Goal: Task Accomplishment & Management: Use online tool/utility

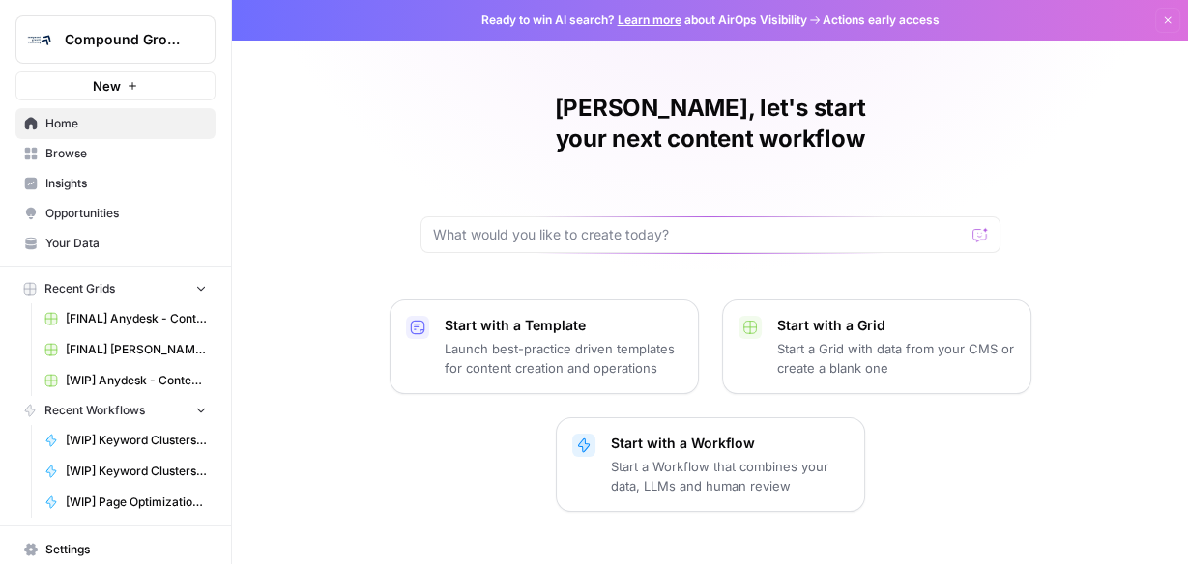
click at [94, 153] on span "Browse" at bounding box center [125, 153] width 161 height 17
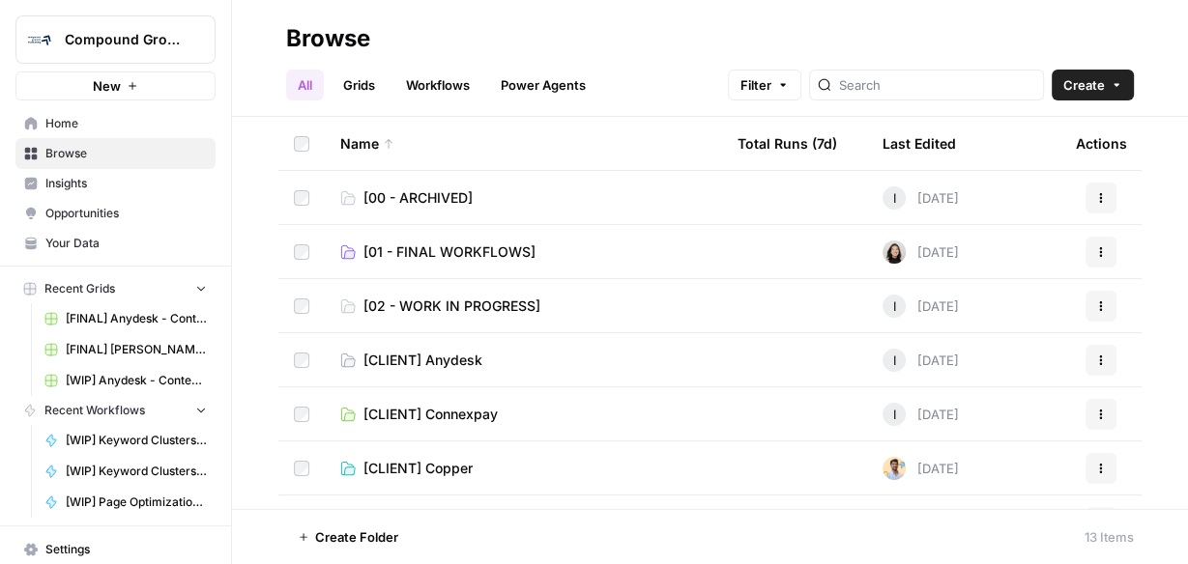
click at [93, 249] on span "Your Data" at bounding box center [125, 243] width 161 height 17
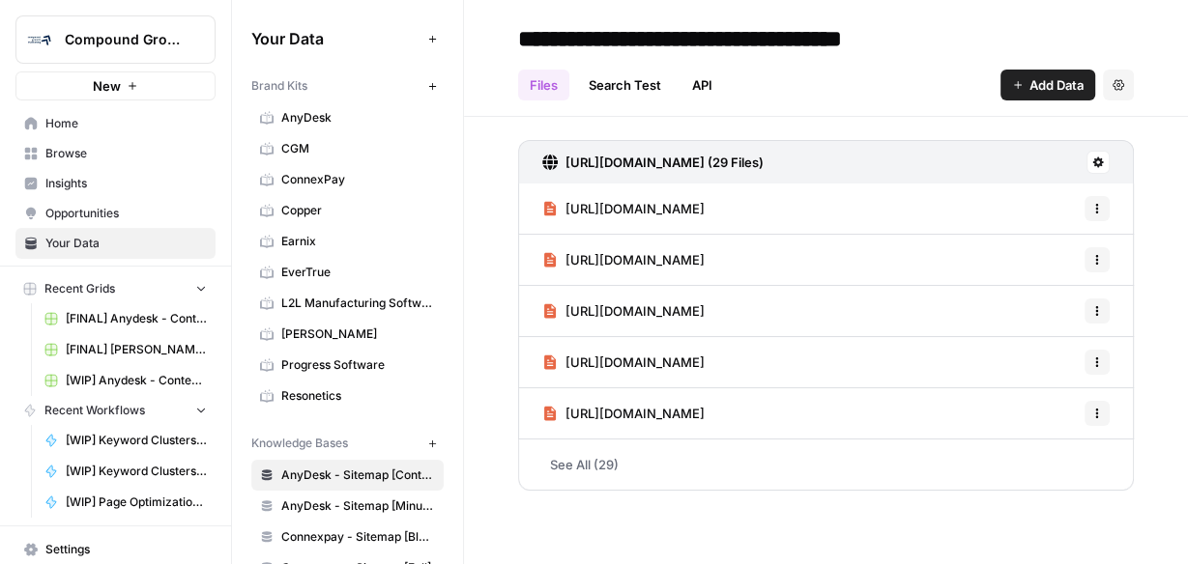
click at [70, 151] on span "Browse" at bounding box center [125, 153] width 161 height 17
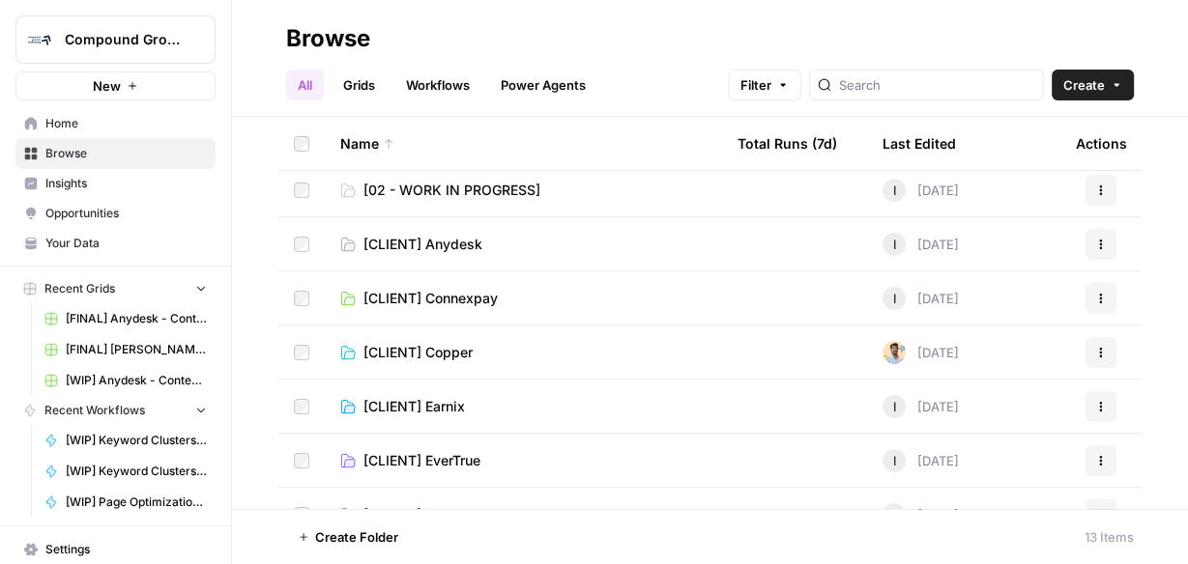
scroll to position [77, 0]
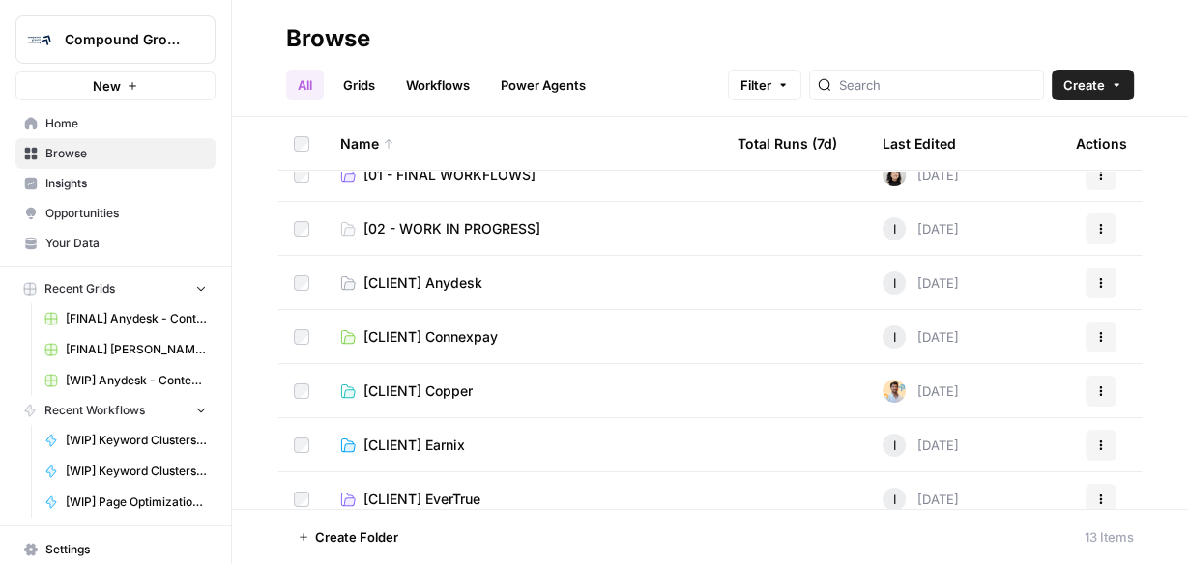
click at [446, 287] on span "[CLIENT] Anydesk" at bounding box center [422, 282] width 119 height 19
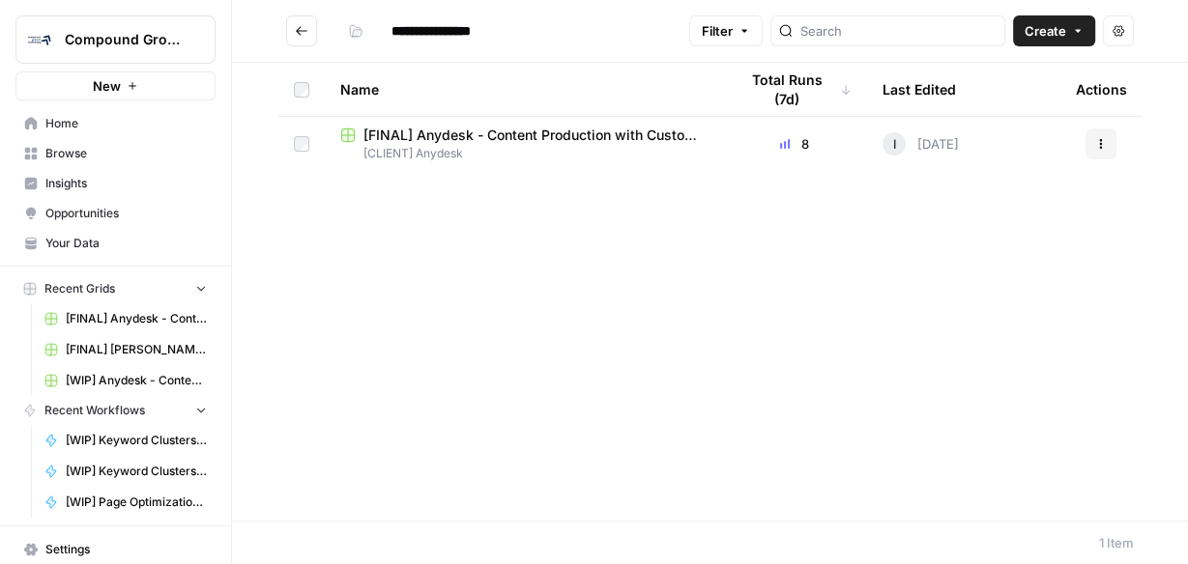
click at [446, 132] on span "[FINAL] Anydesk - Content Production with Custom Workflows" at bounding box center [534, 135] width 343 height 19
type input "**********"
click at [451, 134] on span "[FINAL] Anydesk - Content Production with Custom Workflows" at bounding box center [534, 135] width 343 height 19
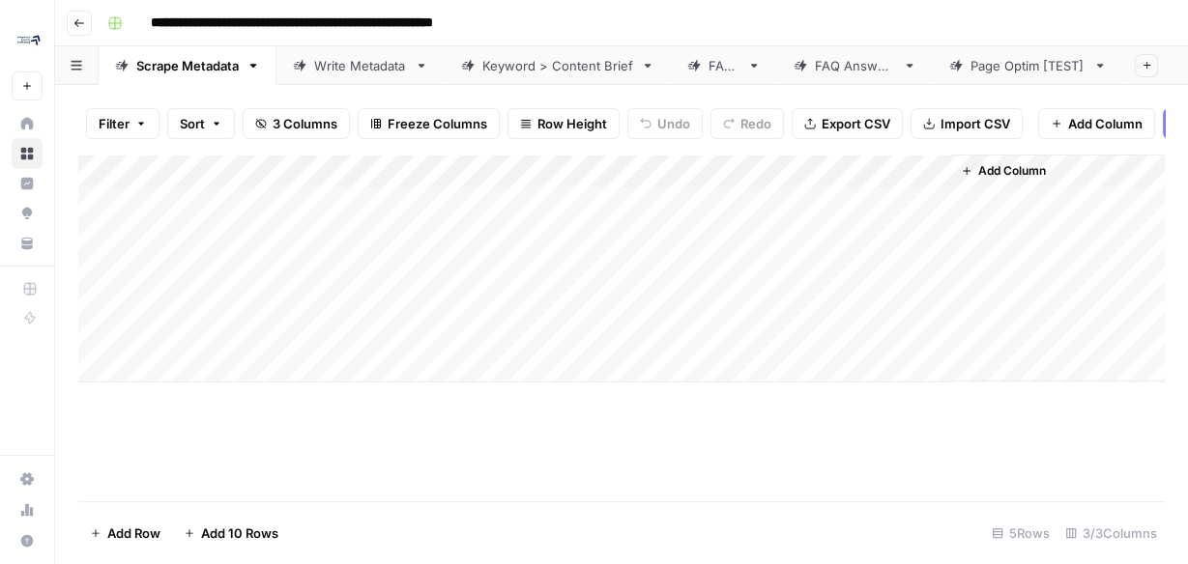
click at [425, 545] on footer "Add Row Add 10 Rows 5 Rows 3/3 Columns" at bounding box center [621, 533] width 1086 height 63
click at [312, 69] on div "Write Metadata" at bounding box center [350, 65] width 114 height 19
click at [513, 73] on div "Keyword > Content Brief" at bounding box center [557, 65] width 151 height 19
click at [756, 467] on div "Add Column" at bounding box center [621, 328] width 1086 height 347
click at [173, 70] on div "Scrape Metadata" at bounding box center [187, 65] width 102 height 19
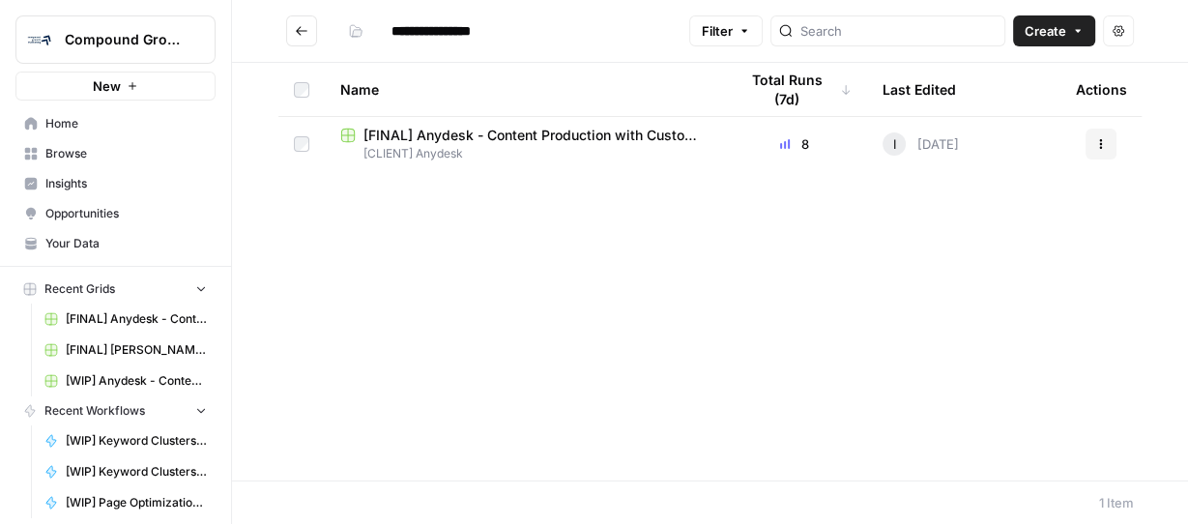
click at [443, 130] on span "[FINAL] Anydesk - Content Production with Custom Workflows" at bounding box center [534, 135] width 343 height 19
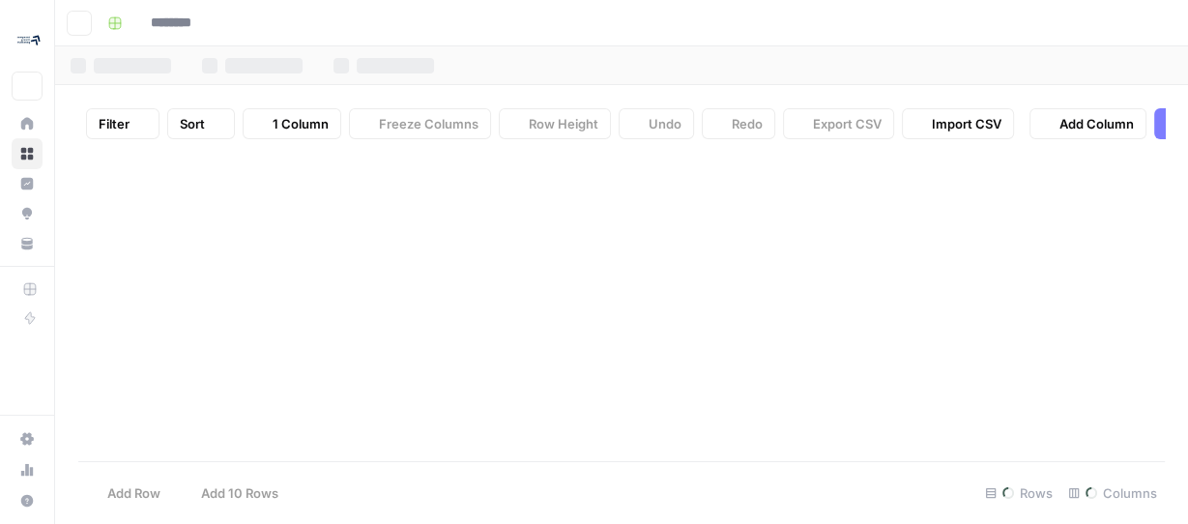
type input "**********"
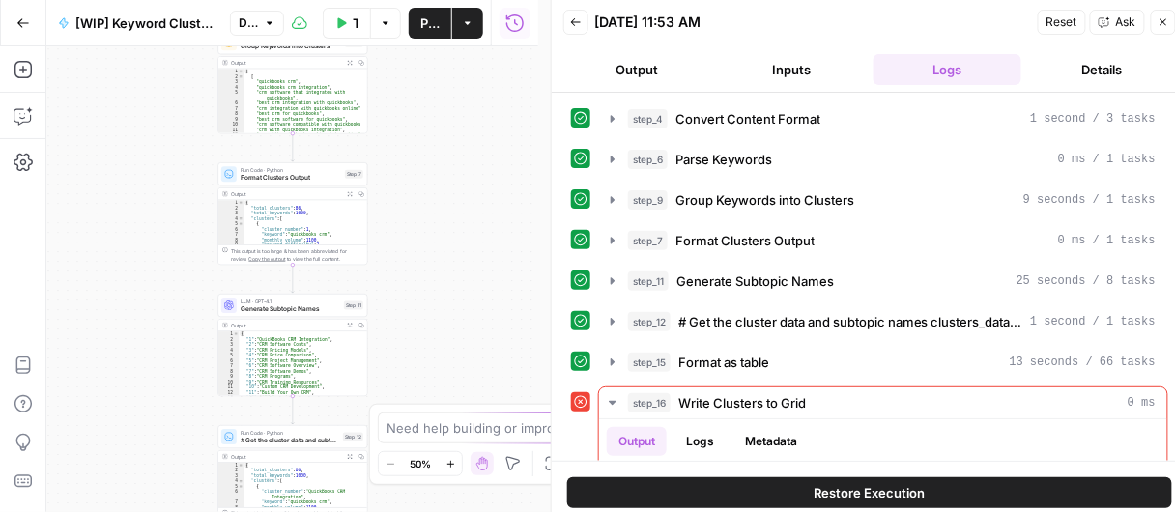
click at [526, 106] on div "Workflow Set Inputs Inputs Content Processing Convert Content Format Step 4 Out…" at bounding box center [292, 279] width 492 height 466
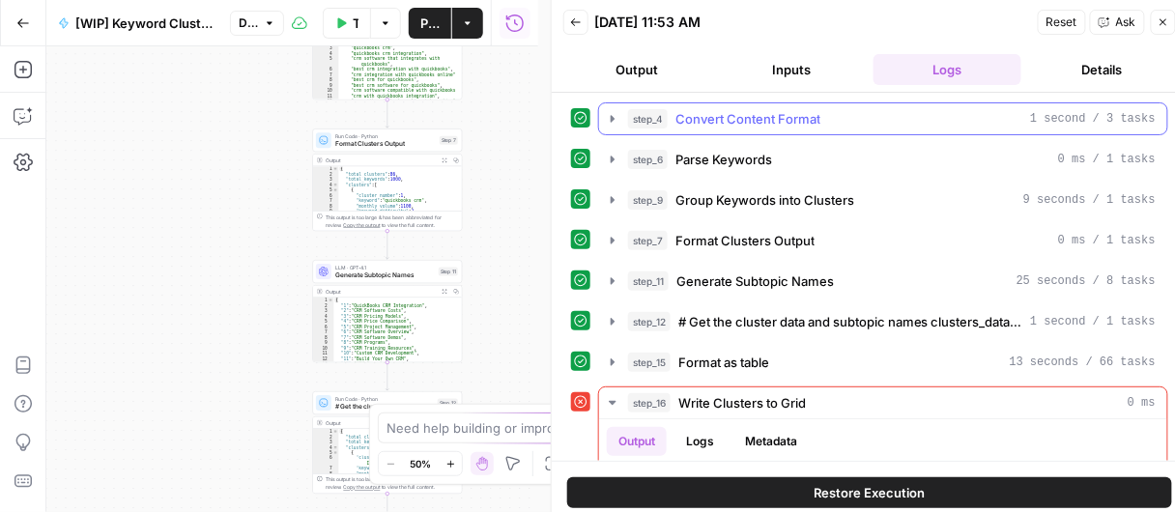
click at [619, 64] on button "Output" at bounding box center [637, 69] width 148 height 31
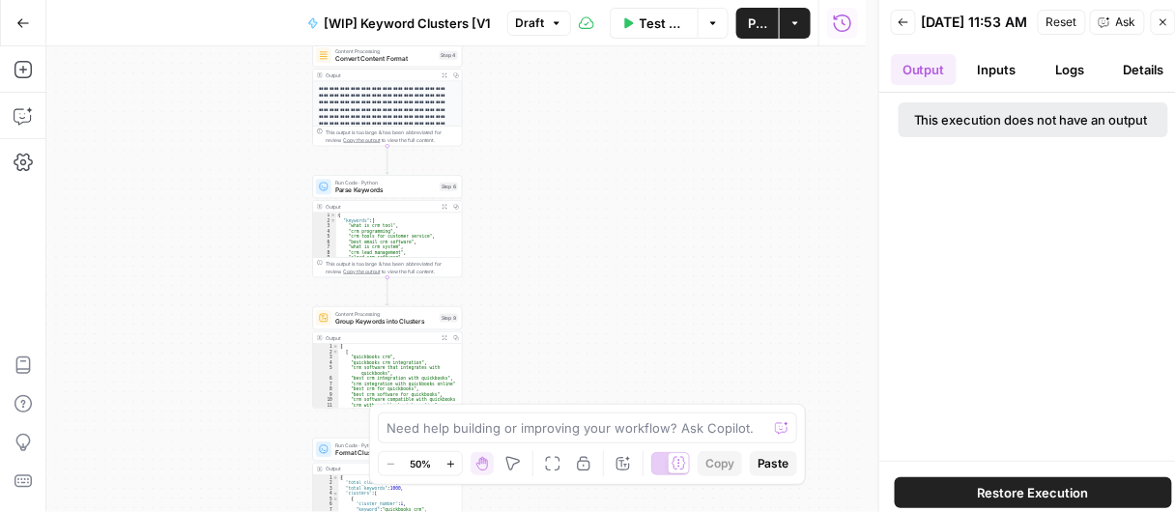
click at [447, 463] on icon "button" at bounding box center [450, 464] width 11 height 11
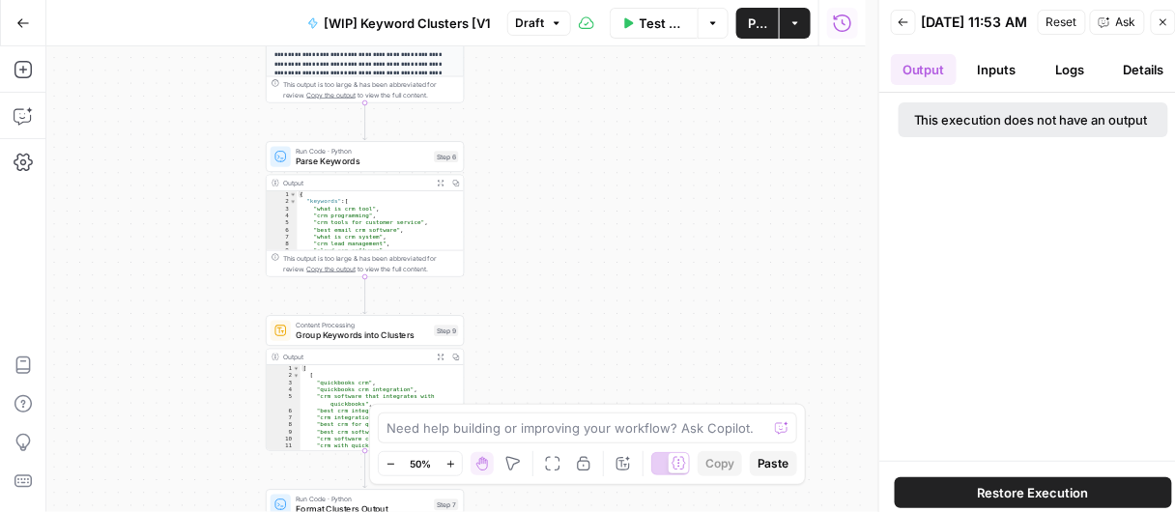
click at [447, 460] on icon "button" at bounding box center [450, 464] width 11 height 11
click at [444, 458] on button "Zoom In" at bounding box center [450, 463] width 23 height 23
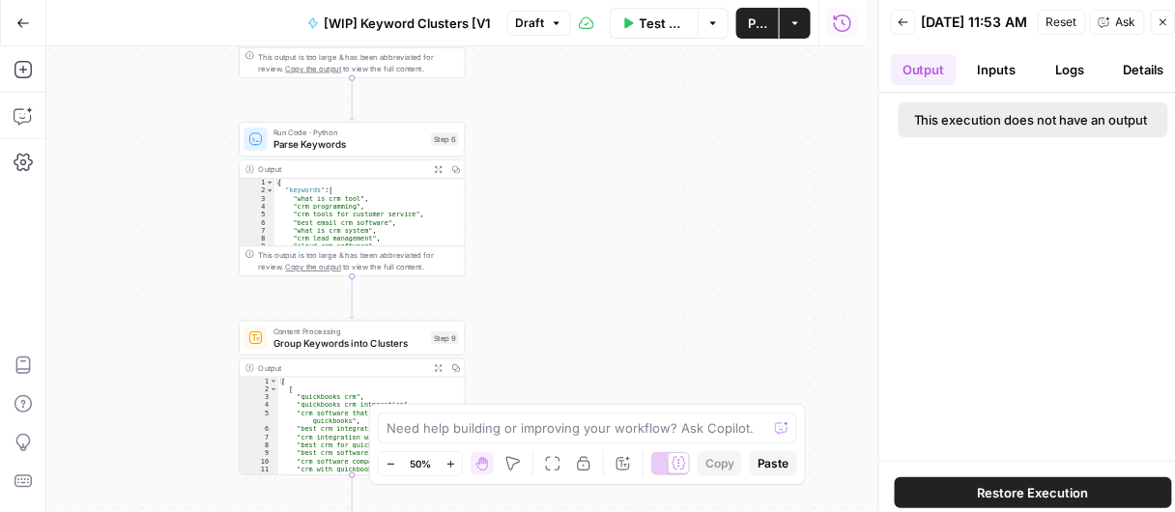
click at [444, 458] on button "Zoom In" at bounding box center [450, 463] width 23 height 23
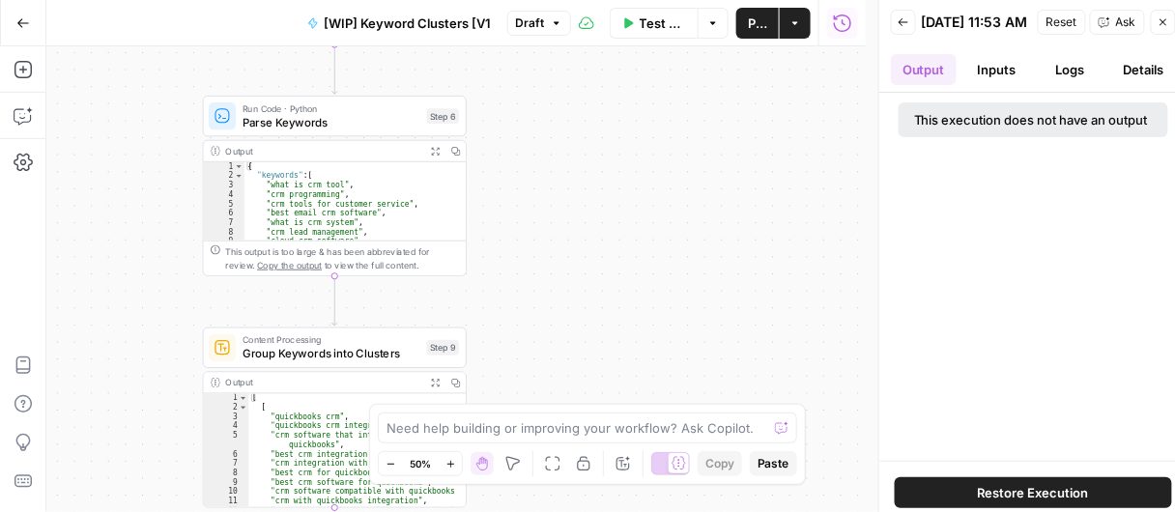
click at [444, 455] on button "Zoom In" at bounding box center [450, 463] width 23 height 23
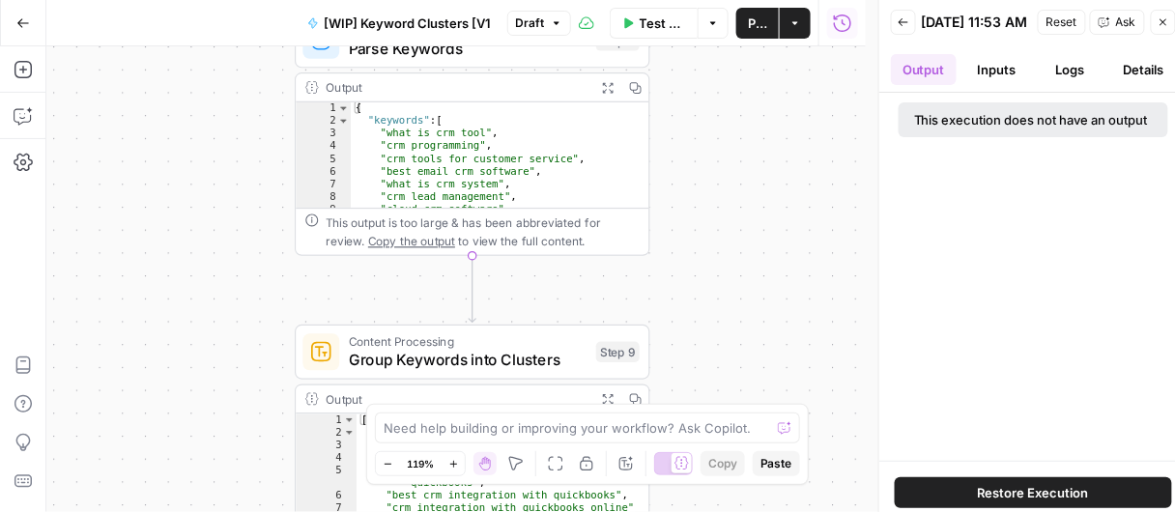
drag, startPoint x: 548, startPoint y: 243, endPoint x: 748, endPoint y: 247, distance: 200.1
click at [736, 232] on div "Workflow Set Inputs Inputs Content Processing Convert Content Format Step 4 Out…" at bounding box center [455, 279] width 819 height 466
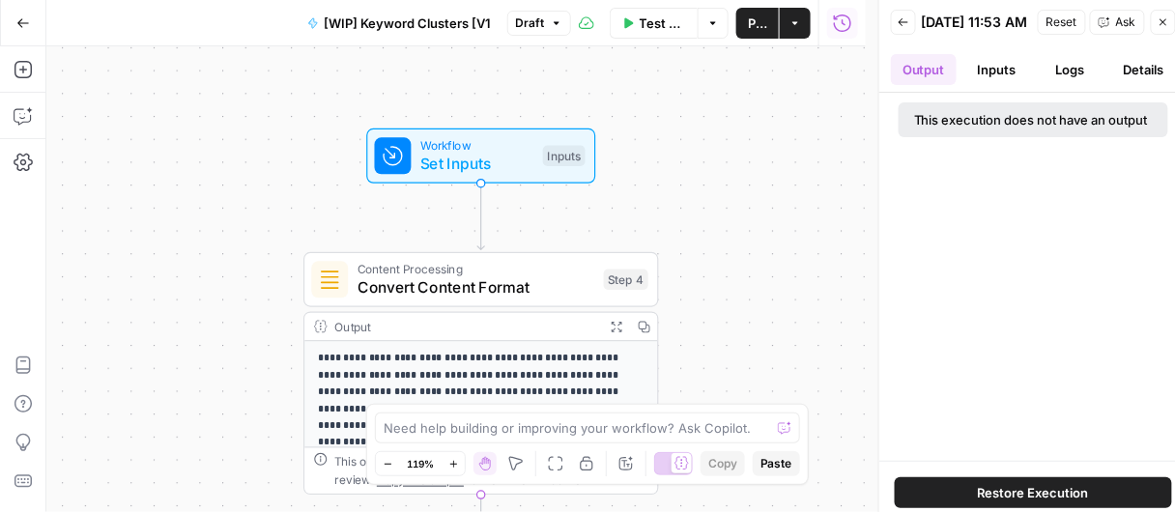
click at [1012, 77] on button "Inputs" at bounding box center [997, 69] width 66 height 31
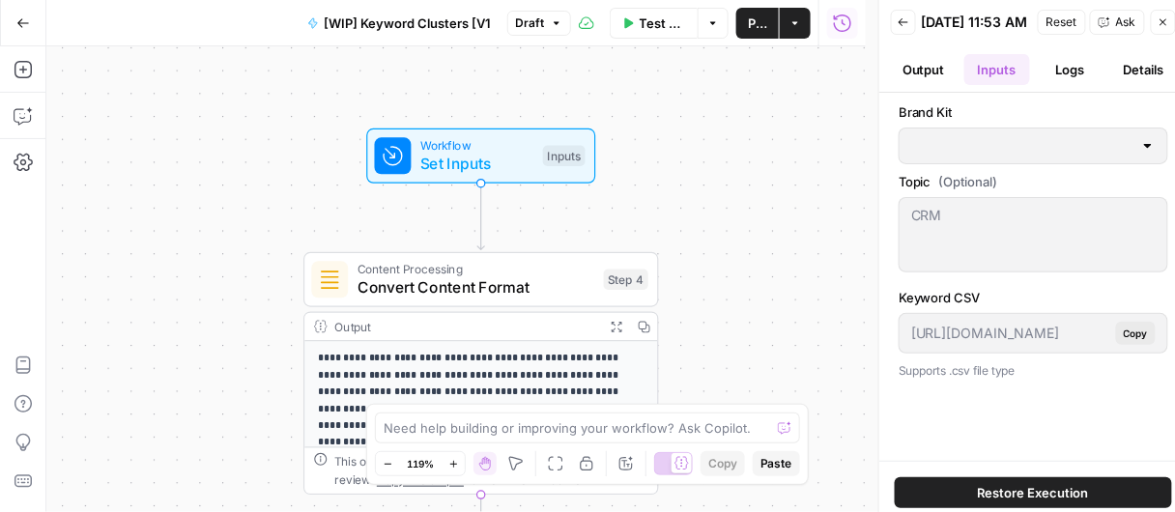
type input "Copper"
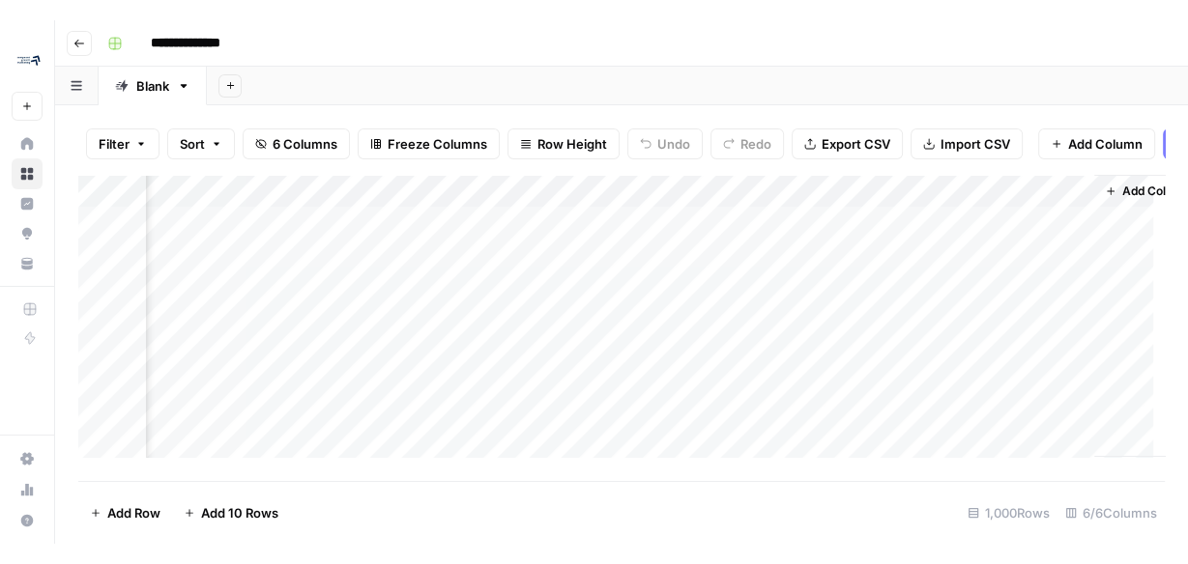
scroll to position [0, 436]
